Goal: Task Accomplishment & Management: Use online tool/utility

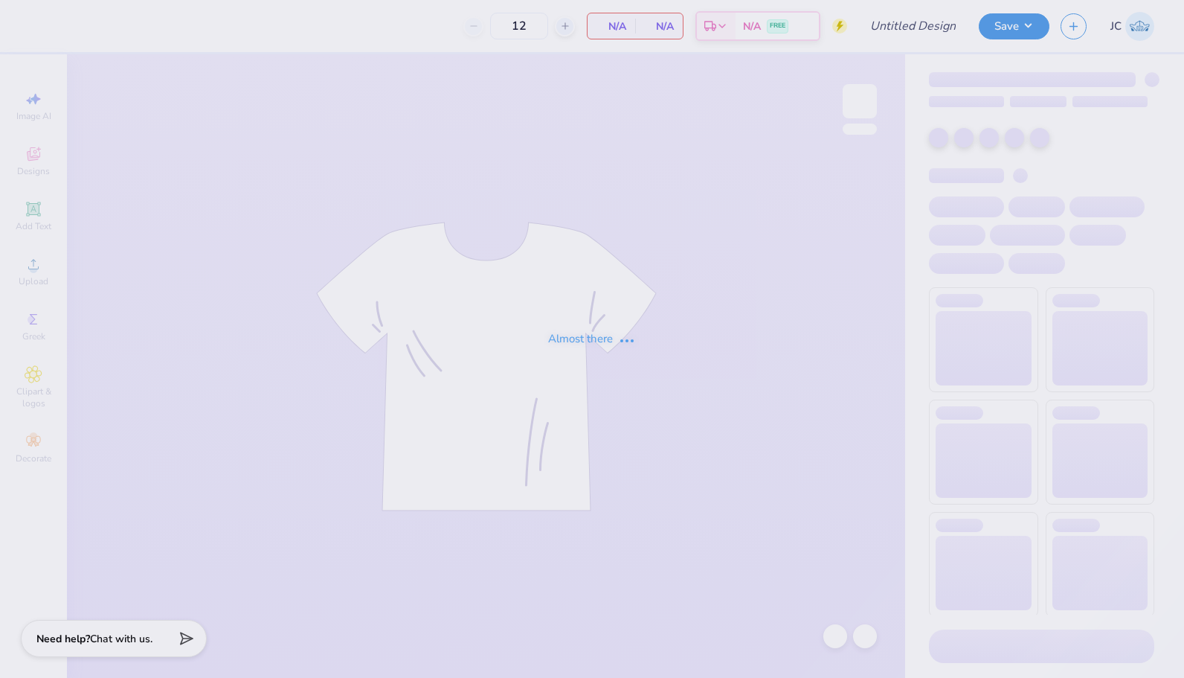
type input "SAE Rush Ideas"
type input "80"
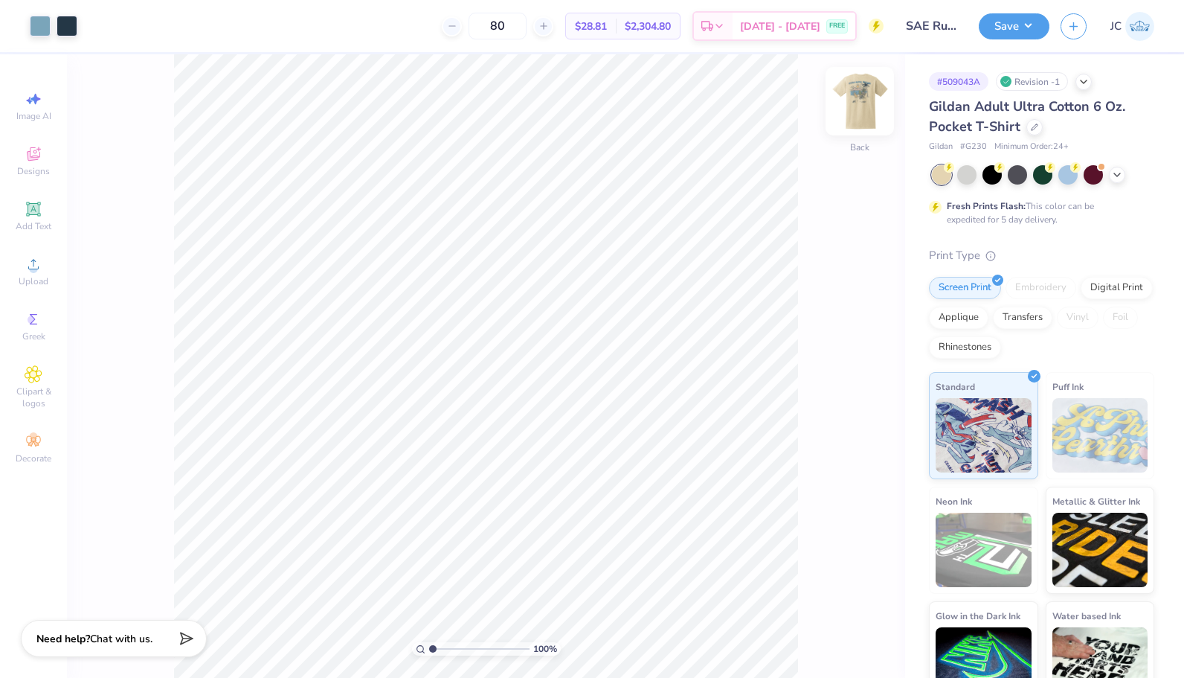
click at [860, 103] on img at bounding box center [859, 100] width 59 height 59
click at [36, 27] on div at bounding box center [40, 24] width 21 height 21
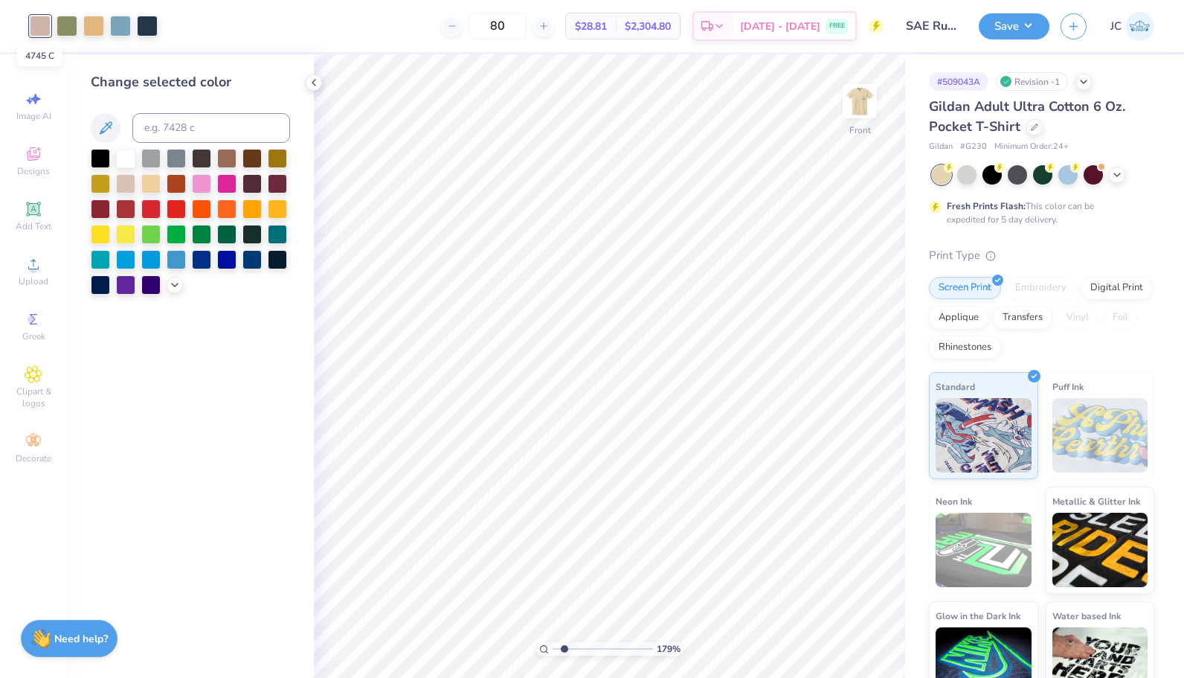
drag, startPoint x: 44, startPoint y: 28, endPoint x: 115, endPoint y: 457, distance: 434.9
click at [115, 457] on div "Change selected color" at bounding box center [190, 365] width 247 height 623
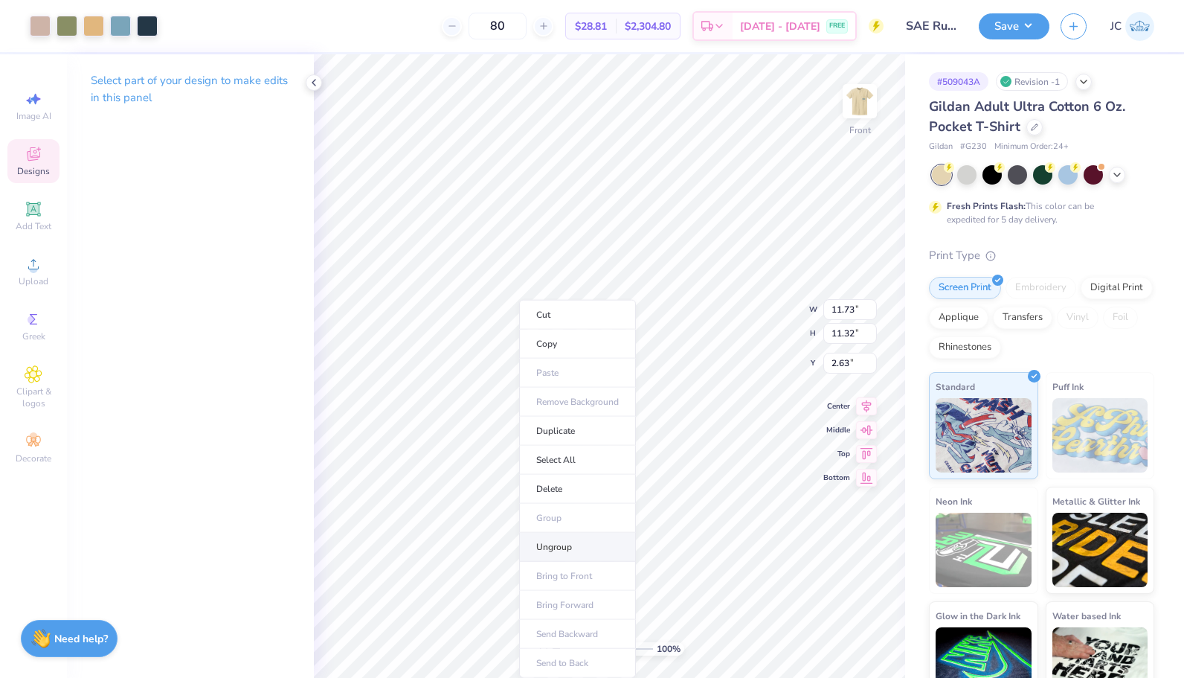
click at [556, 539] on li "Ungroup" at bounding box center [577, 546] width 117 height 29
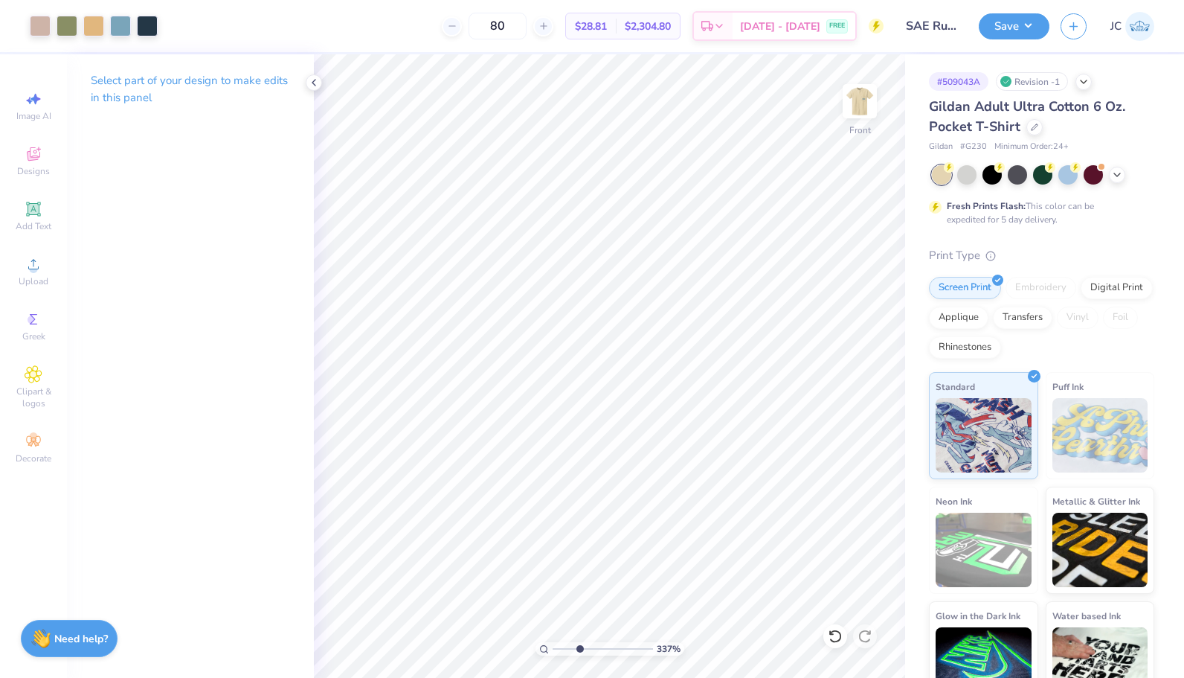
click at [579, 651] on input "range" at bounding box center [603, 648] width 100 height 13
click at [842, 635] on icon at bounding box center [835, 635] width 15 height 15
click at [833, 637] on icon at bounding box center [835, 635] width 15 height 15
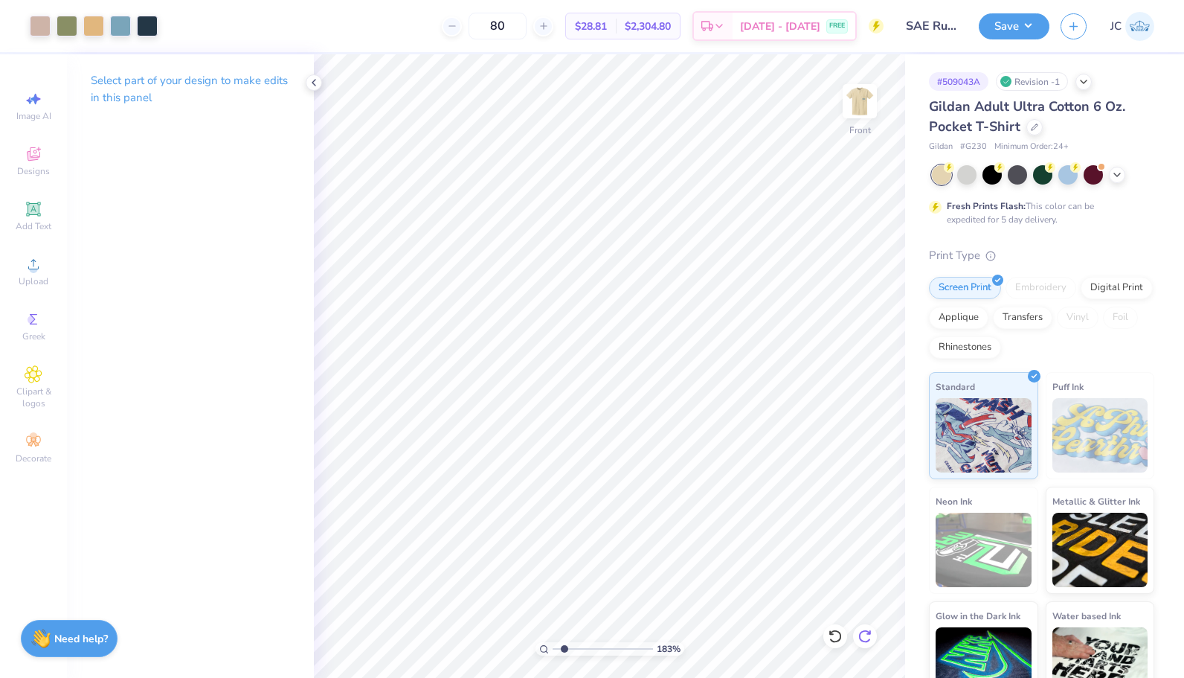
click at [864, 637] on icon at bounding box center [864, 635] width 15 height 15
click at [839, 632] on icon at bounding box center [834, 635] width 13 height 13
click at [836, 637] on icon at bounding box center [835, 635] width 15 height 15
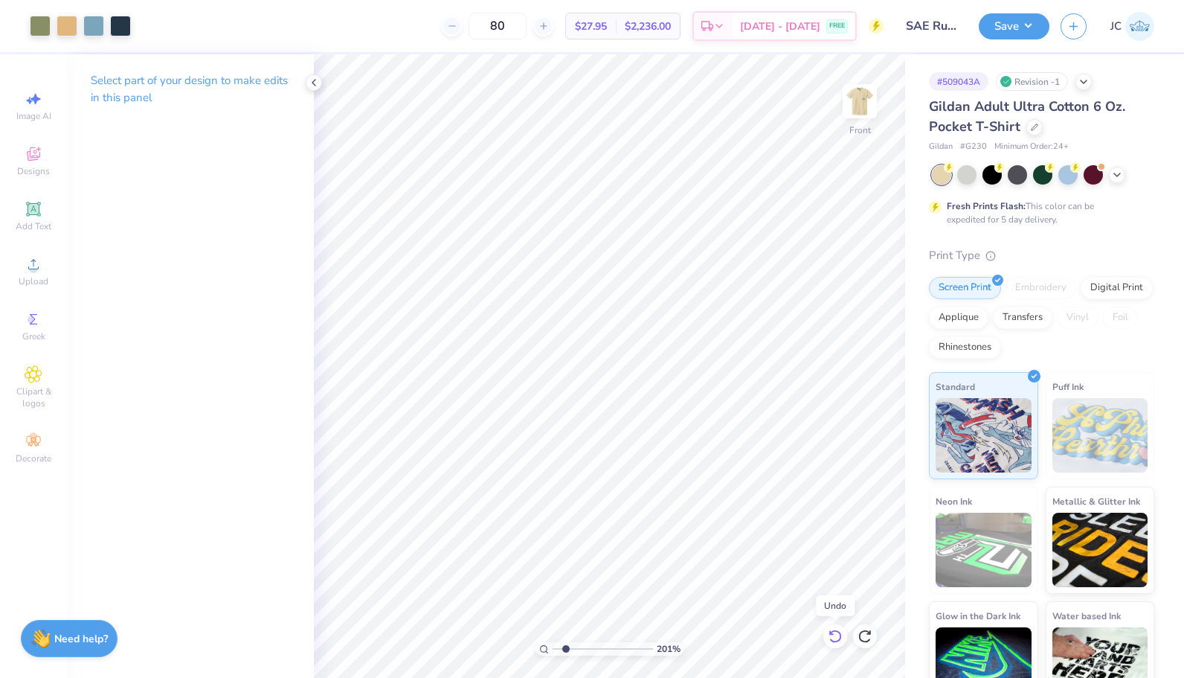
click at [836, 637] on icon at bounding box center [835, 635] width 15 height 15
click at [832, 637] on icon at bounding box center [835, 635] width 15 height 15
click at [836, 634] on icon at bounding box center [835, 635] width 15 height 15
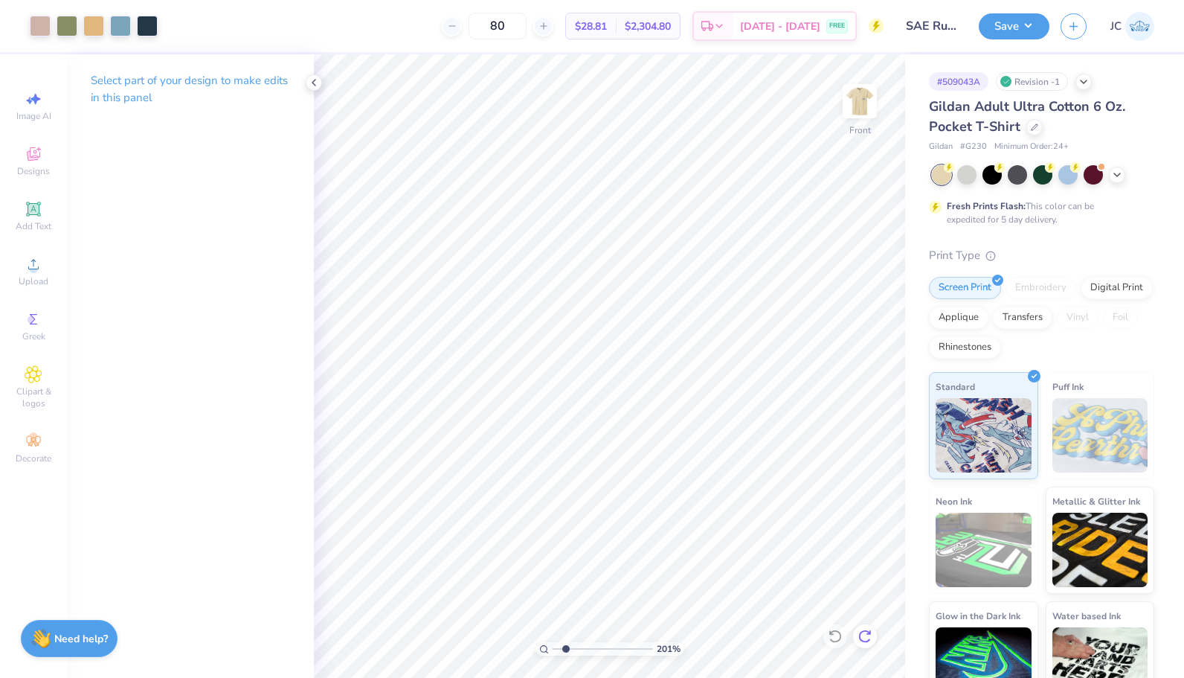
click at [870, 634] on icon at bounding box center [864, 635] width 15 height 15
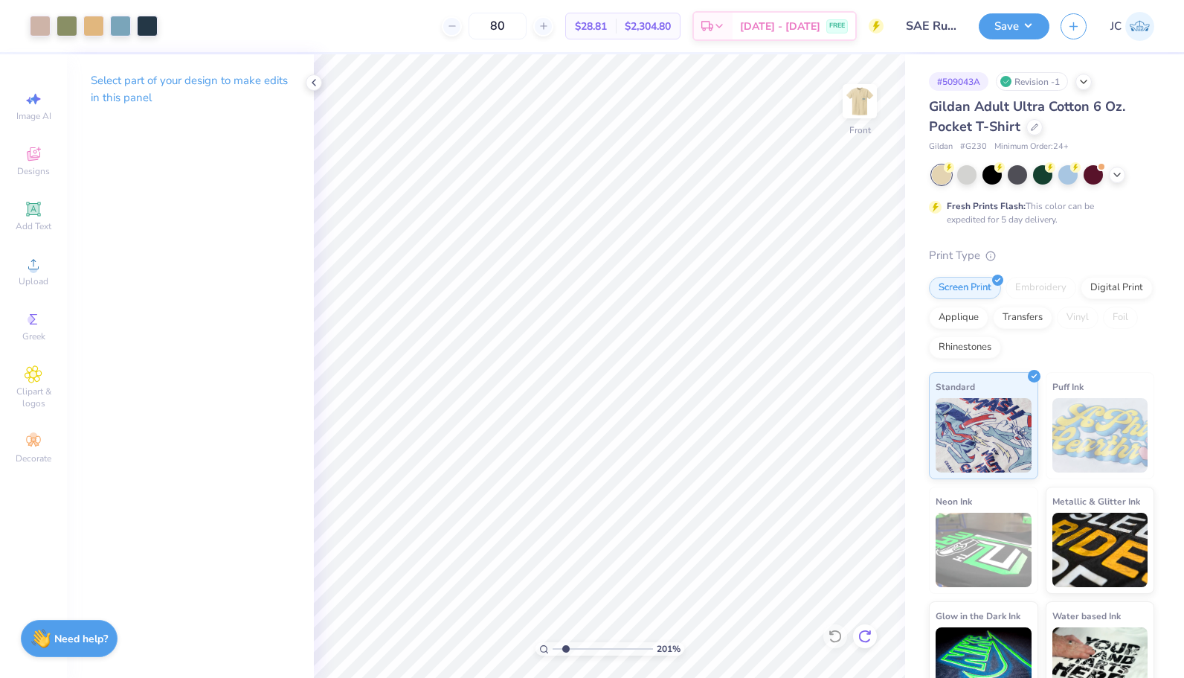
click at [870, 634] on icon at bounding box center [864, 635] width 15 height 15
click at [834, 640] on icon at bounding box center [835, 635] width 15 height 15
type input "1.83653507607322"
click at [524, 26] on input "80" at bounding box center [498, 26] width 58 height 27
click at [527, 30] on input "280" at bounding box center [498, 26] width 58 height 27
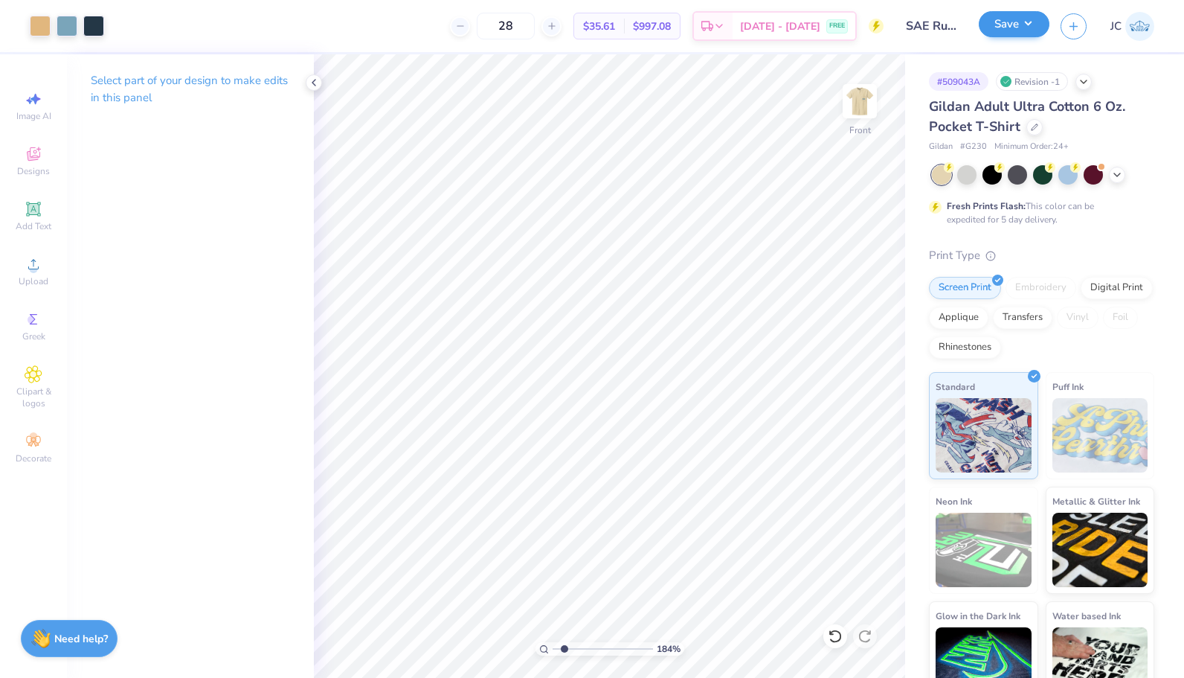
type input "28"
click at [1017, 30] on button "Save" at bounding box center [1014, 24] width 71 height 26
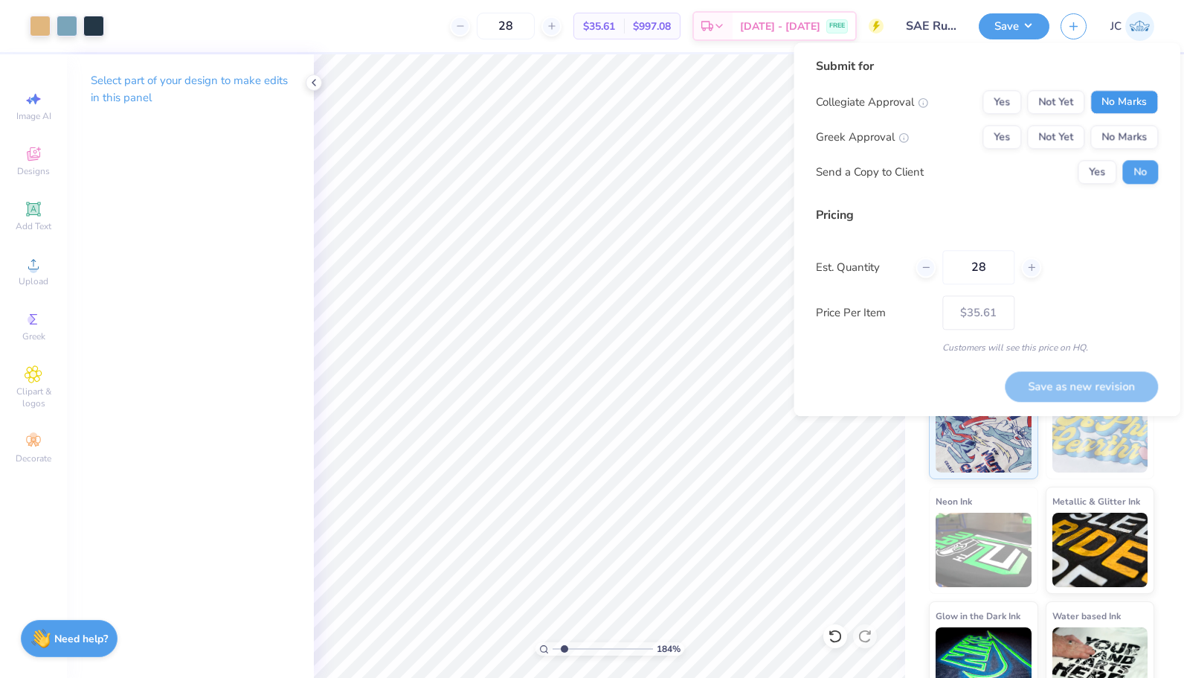
click at [1126, 97] on button "No Marks" at bounding box center [1124, 102] width 68 height 24
click at [1008, 147] on button "Yes" at bounding box center [1001, 137] width 39 height 24
click at [1092, 174] on button "Yes" at bounding box center [1097, 172] width 39 height 24
type input "1.83653507607322"
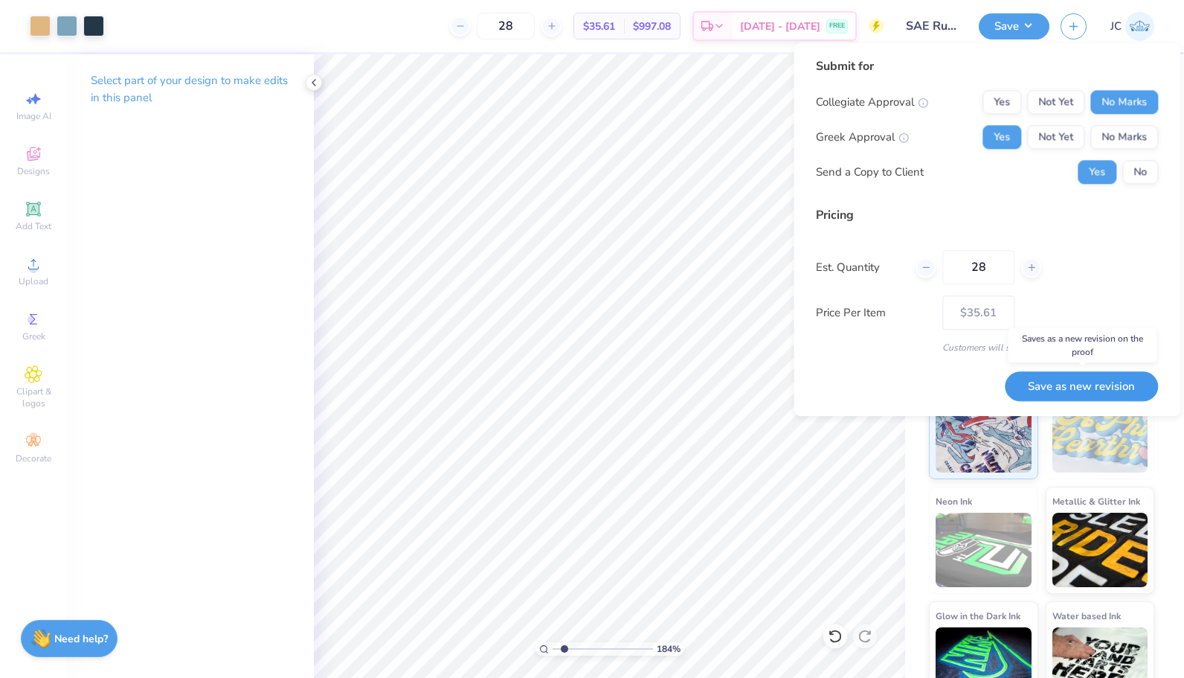
click at [1040, 387] on button "Save as new revision" at bounding box center [1081, 386] width 153 height 30
type input "$35.61"
type input "1.83653507607322"
type input "– –"
